Goal: Information Seeking & Learning: Learn about a topic

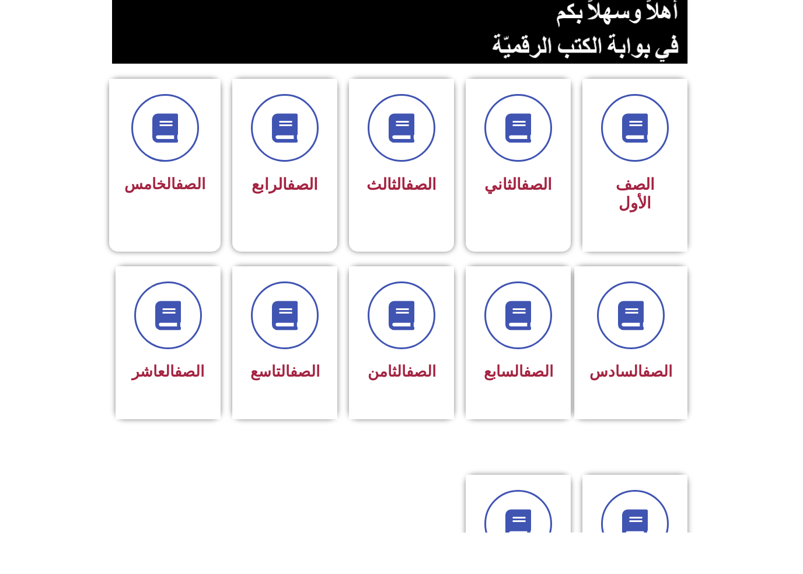
scroll to position [177, 0]
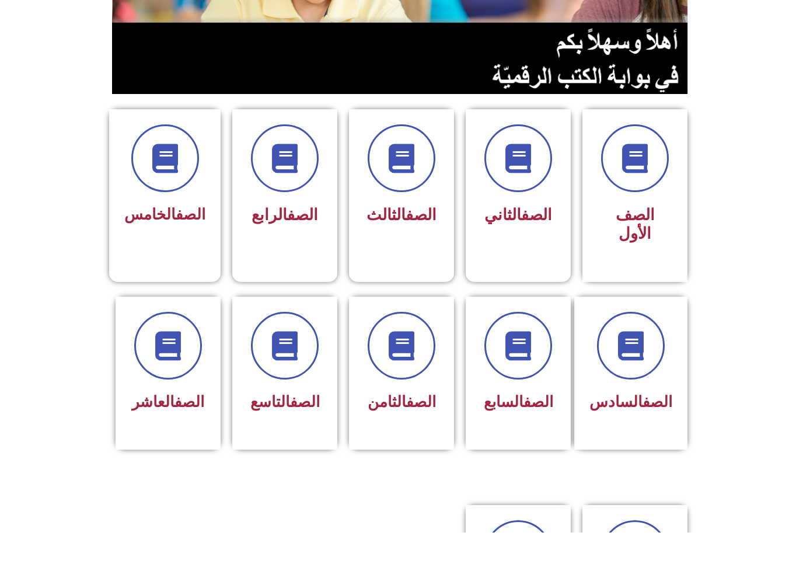
click at [140, 179] on div at bounding box center [164, 200] width 81 height 68
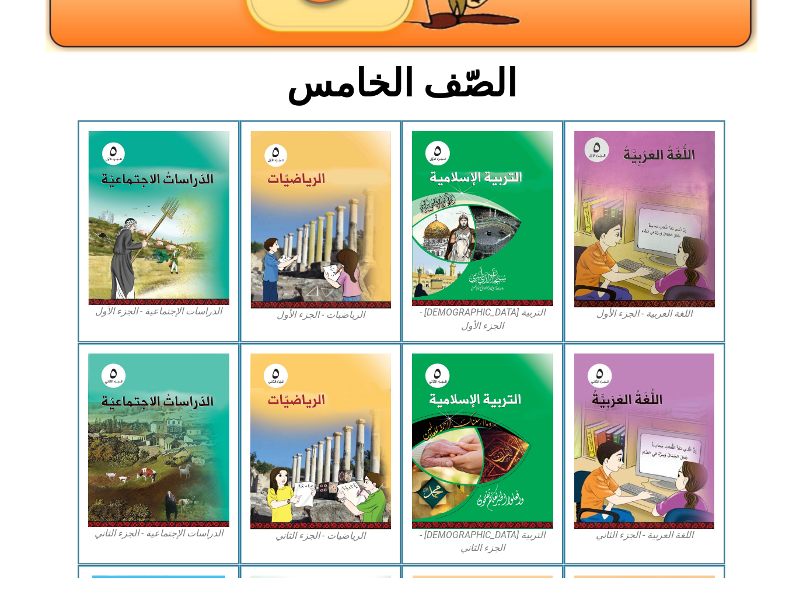
scroll to position [267, 0]
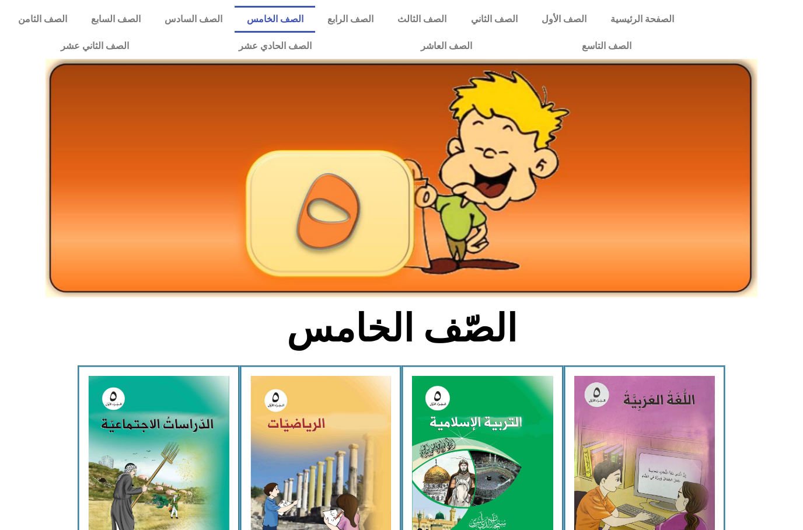
click at [576, 16] on link "الصف الأول" at bounding box center [564, 19] width 69 height 27
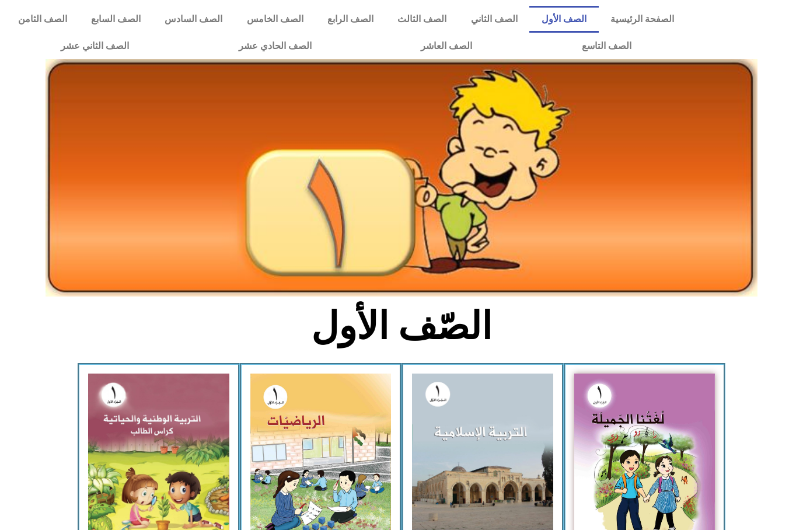
click at [608, 46] on link "الصف التاسع" at bounding box center [606, 46] width 159 height 27
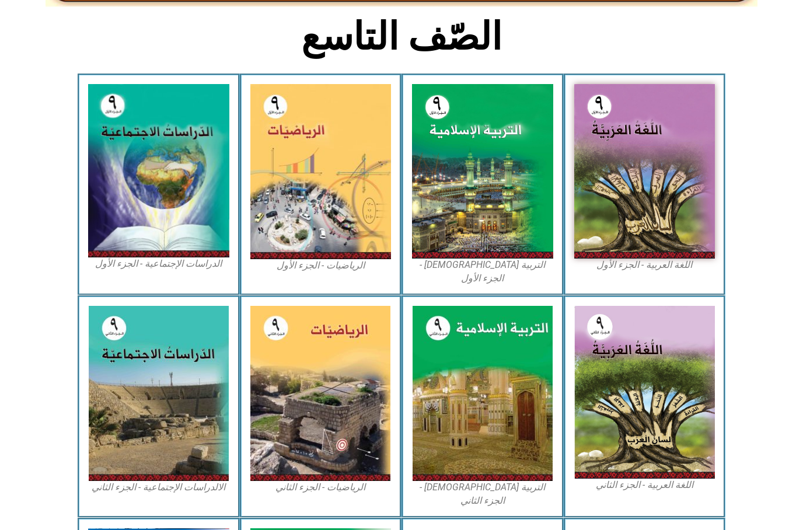
scroll to position [290, 0]
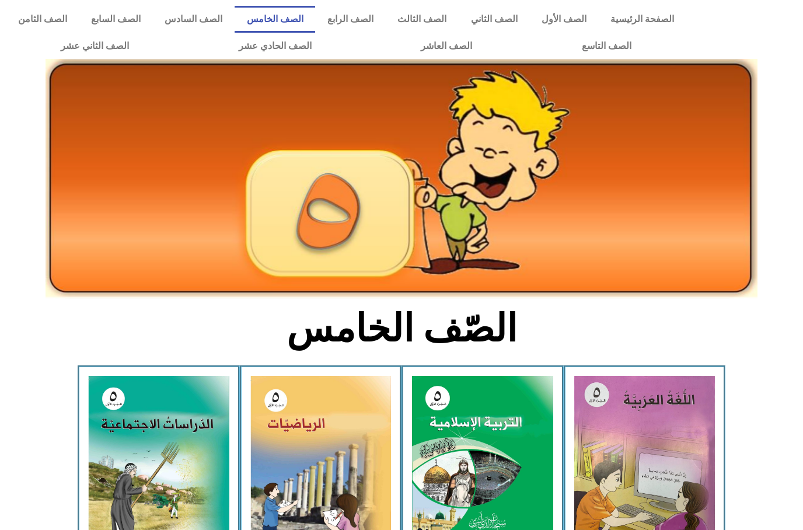
click at [455, 450] on img at bounding box center [482, 463] width 141 height 175
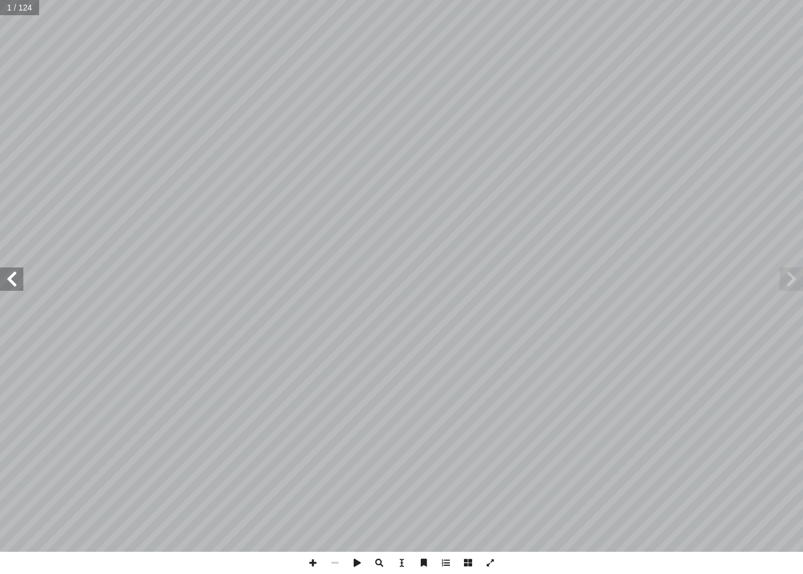
click at [4, 278] on span at bounding box center [11, 278] width 23 height 23
click at [10, 281] on span at bounding box center [11, 278] width 23 height 23
click at [22, 273] on span at bounding box center [11, 278] width 23 height 23
click at [15, 280] on span at bounding box center [11, 278] width 23 height 23
click at [16, 283] on span at bounding box center [11, 278] width 23 height 23
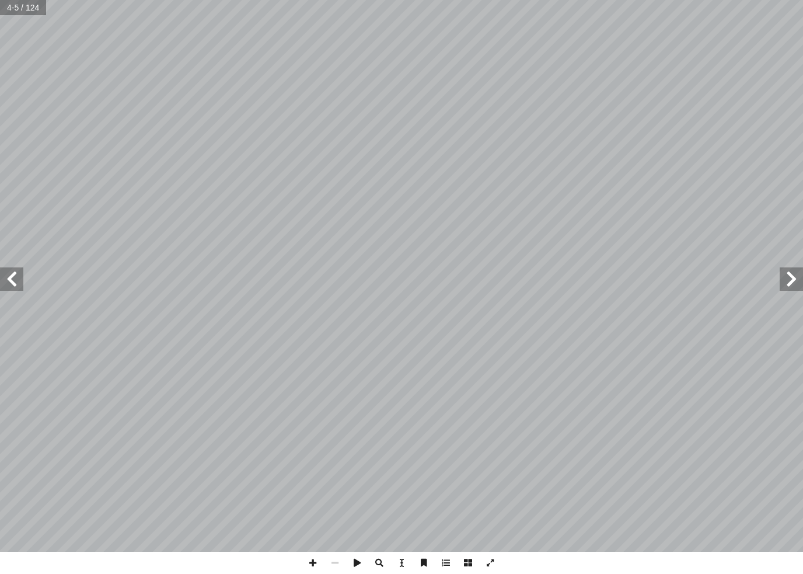
click at [22, 275] on span at bounding box center [11, 278] width 23 height 23
click at [14, 276] on span at bounding box center [11, 278] width 23 height 23
click at [4, 269] on span at bounding box center [11, 278] width 23 height 23
click at [22, 268] on span at bounding box center [11, 278] width 23 height 23
click at [14, 282] on span at bounding box center [11, 278] width 23 height 23
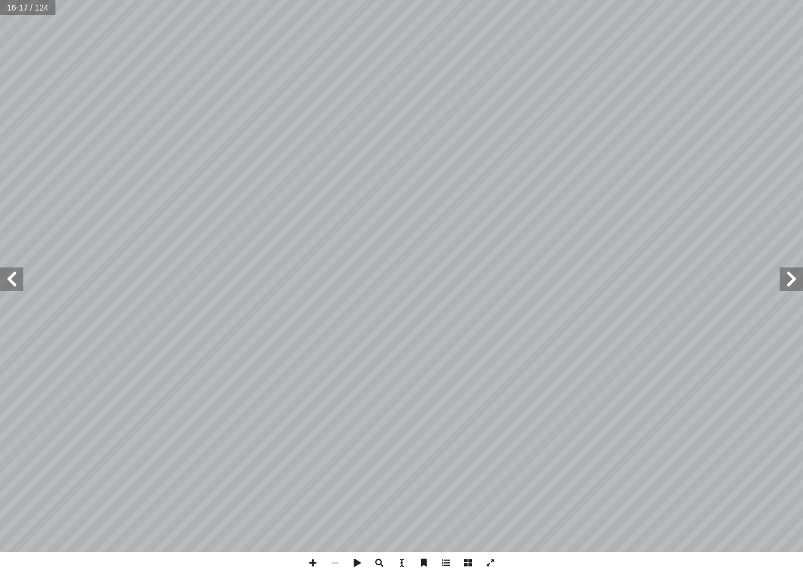
click at [14, 270] on span at bounding box center [11, 278] width 23 height 23
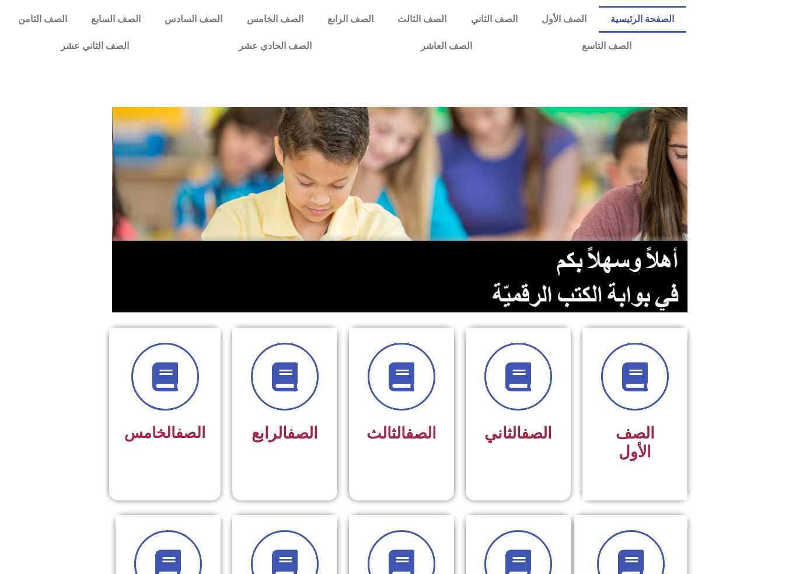
click at [660, 415] on div "الصف الأول" at bounding box center [635, 405] width 75 height 125
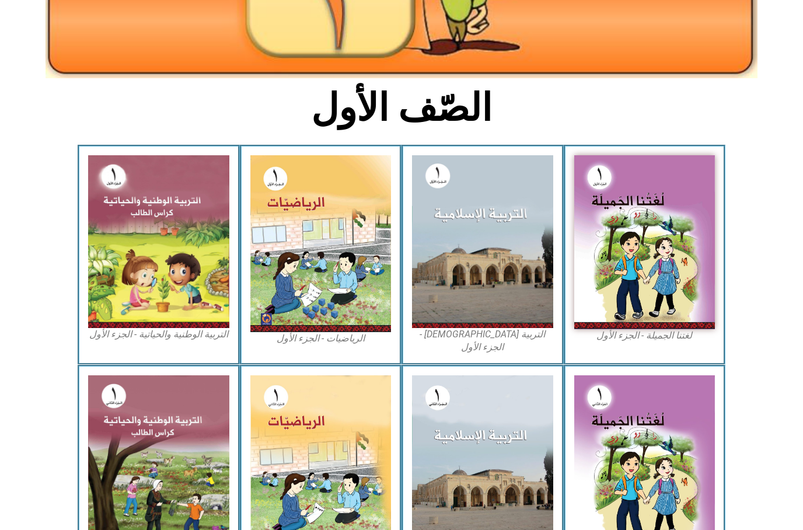
scroll to position [254, 0]
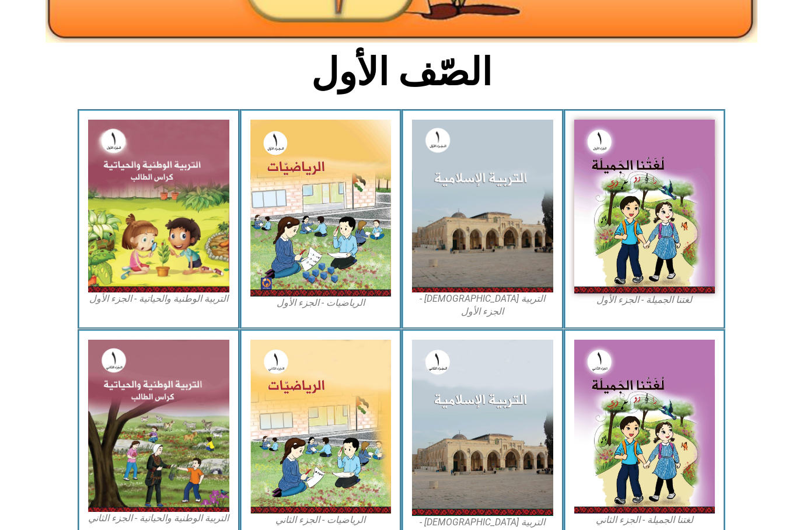
click at [598, 379] on img at bounding box center [644, 427] width 141 height 174
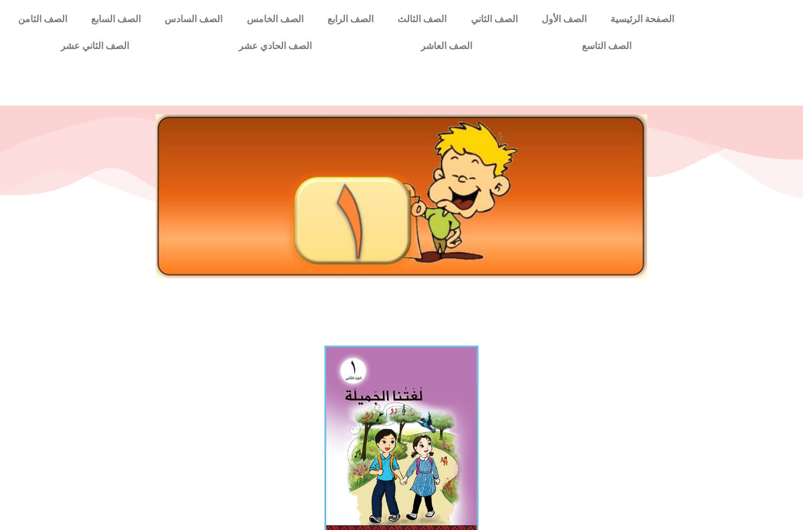
click at [431, 429] on img at bounding box center [402, 440] width 154 height 189
click at [568, 18] on link "الصف الأول" at bounding box center [564, 19] width 69 height 27
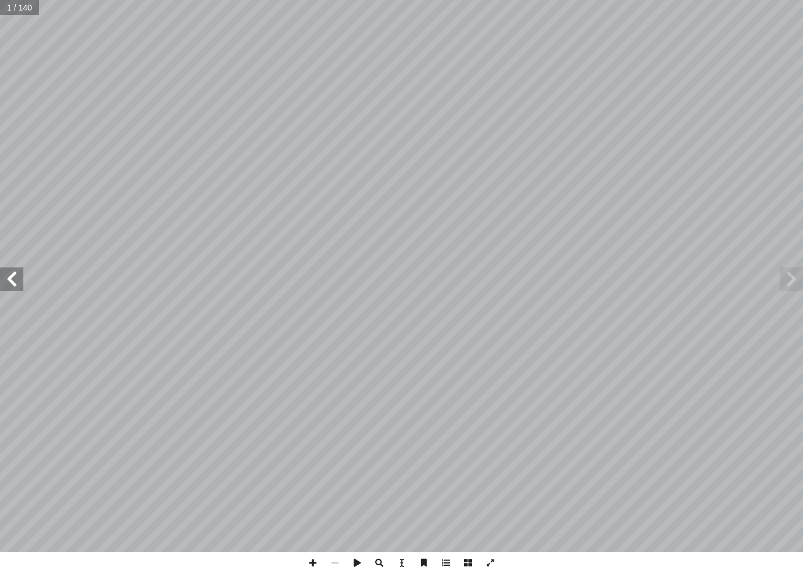
click at [6, 272] on span at bounding box center [11, 278] width 23 height 23
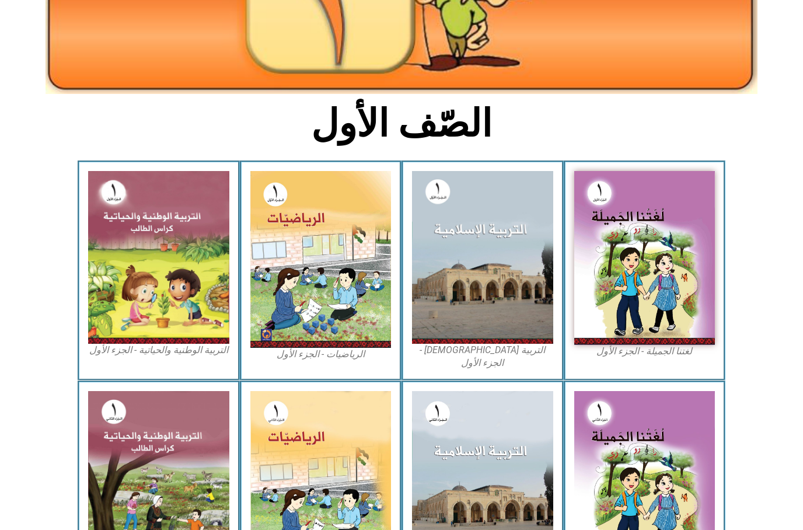
scroll to position [254, 0]
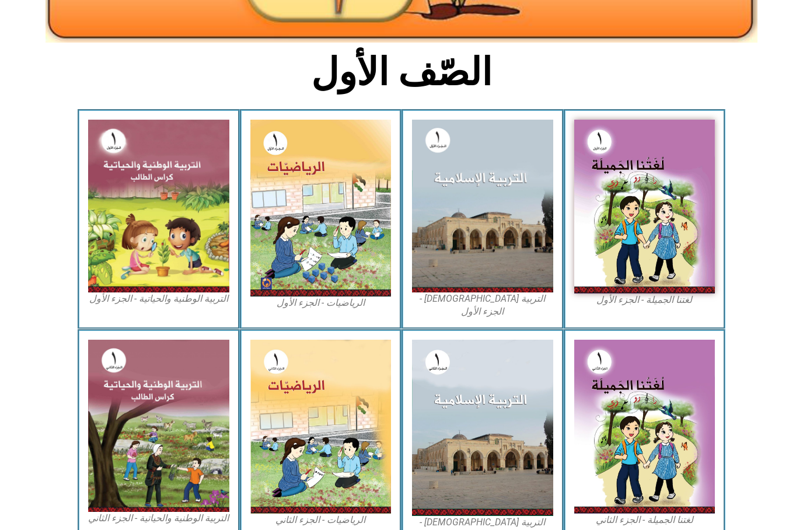
click at [463, 194] on img at bounding box center [482, 206] width 141 height 173
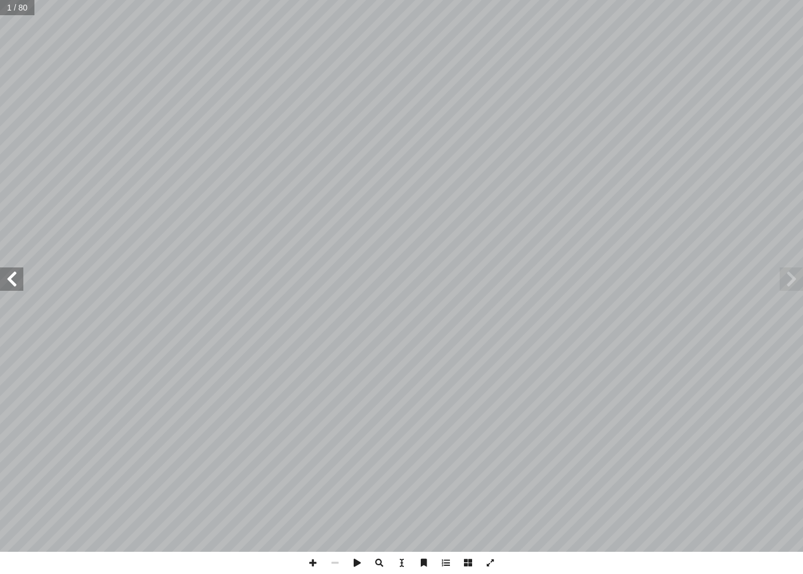
click at [10, 269] on span at bounding box center [11, 278] width 23 height 23
click at [21, 267] on span at bounding box center [11, 278] width 23 height 23
click at [11, 271] on span at bounding box center [11, 278] width 23 height 23
click at [19, 277] on span at bounding box center [11, 278] width 23 height 23
click at [12, 284] on span at bounding box center [11, 278] width 23 height 23
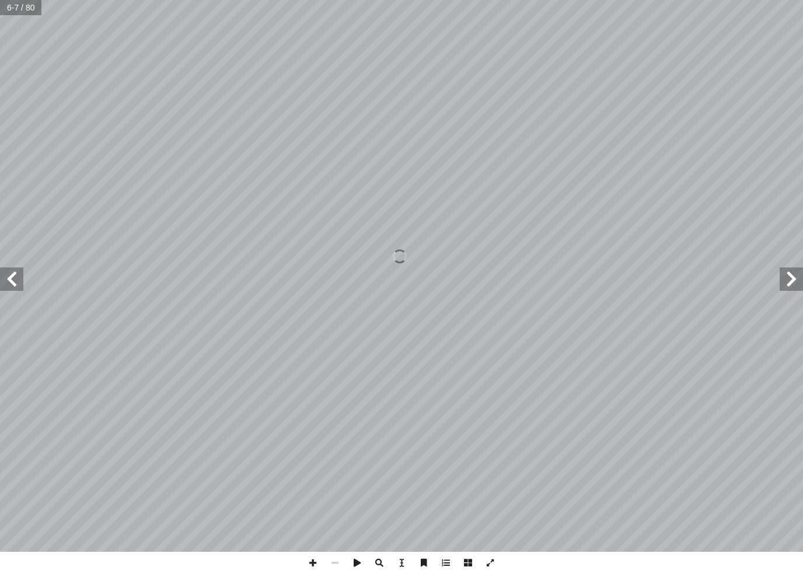
click at [18, 281] on span at bounding box center [11, 278] width 23 height 23
click at [22, 271] on span at bounding box center [11, 278] width 23 height 23
click at [22, 275] on span at bounding box center [11, 278] width 23 height 23
click at [16, 277] on span at bounding box center [11, 278] width 23 height 23
click at [20, 273] on span at bounding box center [11, 278] width 23 height 23
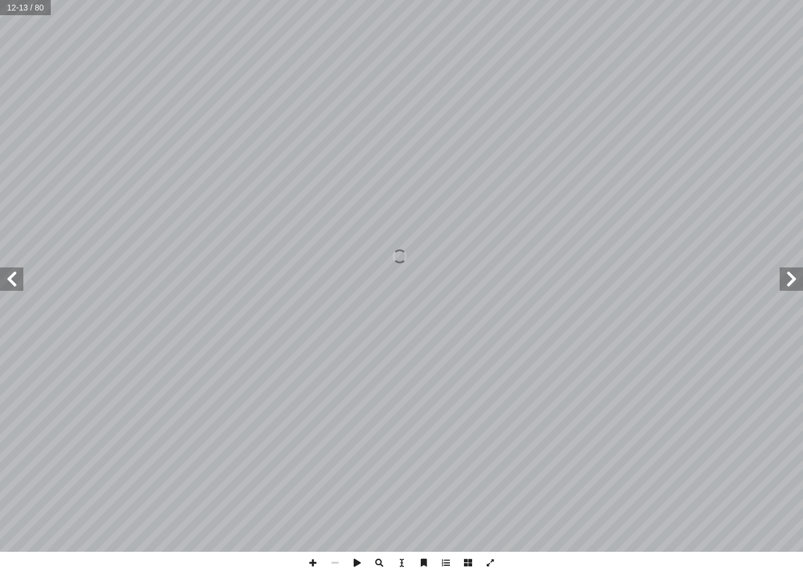
click at [22, 270] on span at bounding box center [11, 278] width 23 height 23
click at [22, 271] on span at bounding box center [11, 278] width 23 height 23
click at [16, 278] on span at bounding box center [11, 278] width 23 height 23
click at [21, 267] on span at bounding box center [11, 278] width 23 height 23
click at [789, 280] on span at bounding box center [791, 278] width 23 height 23
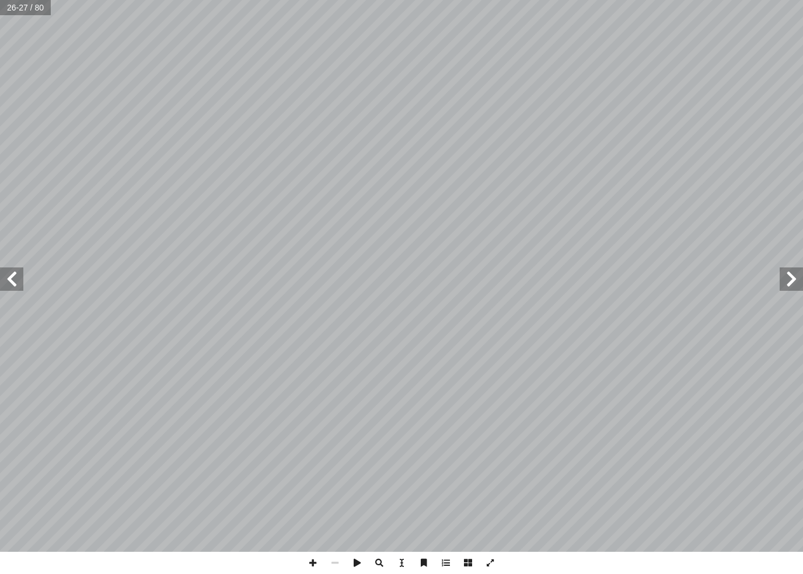
click at [786, 283] on span at bounding box center [791, 278] width 23 height 23
click at [785, 285] on span at bounding box center [791, 278] width 23 height 23
